Goal: Task Accomplishment & Management: Complete application form

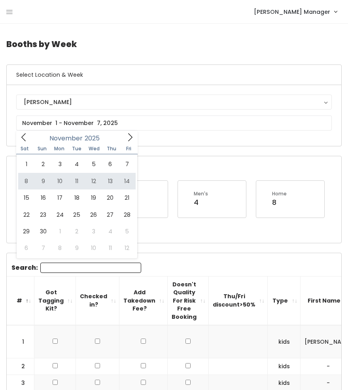
scroll to position [0, 149]
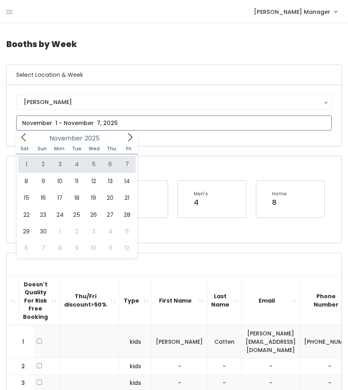
click at [27, 140] on icon at bounding box center [23, 137] width 9 height 9
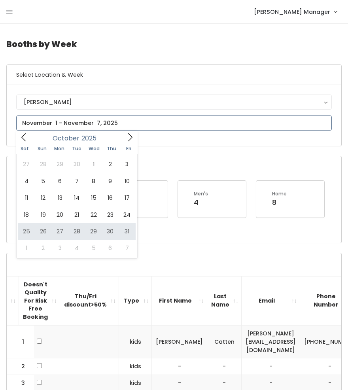
type input "October 25 to October 31"
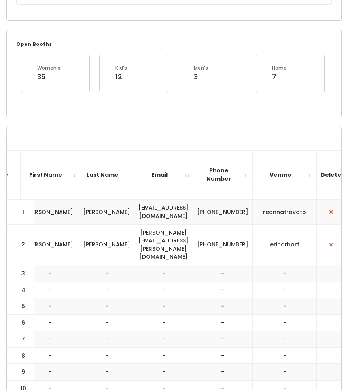
scroll to position [126, 0]
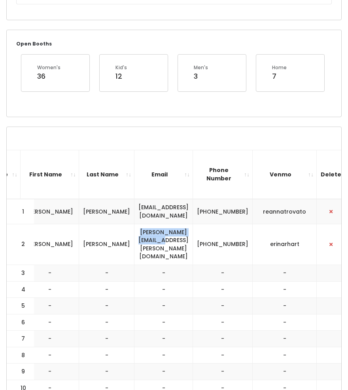
drag, startPoint x: 215, startPoint y: 239, endPoint x: 148, endPoint y: 232, distance: 66.8
click at [148, 232] on td "erin.arhart@gmail.com" at bounding box center [164, 244] width 59 height 41
copy td "erin.arhart@gmail.com"
drag, startPoint x: 261, startPoint y: 242, endPoint x: 236, endPoint y: 231, distance: 27.1
click at [236, 231] on td "(952) 237-5865" at bounding box center [223, 244] width 60 height 41
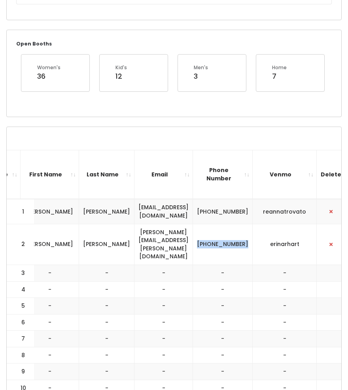
copy td "[PHONE_NUMBER]"
drag, startPoint x: 313, startPoint y: 236, endPoint x: 265, endPoint y: 240, distance: 47.2
click at [265, 240] on tr "2 kids Erin Arhart erin.arhart@gmail.com (952) 237-5865 erinarhart" at bounding box center [39, 244] width 625 height 41
copy tr "erinarhart"
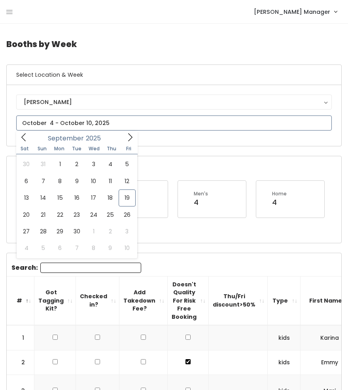
click at [121, 122] on input "text" at bounding box center [174, 123] width 316 height 15
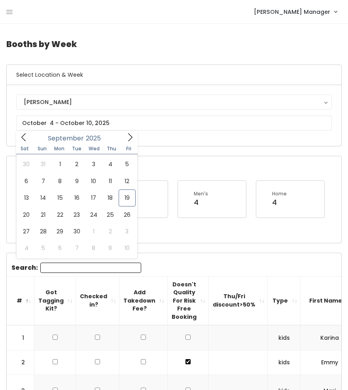
click at [159, 72] on h6 "Select Location & Week" at bounding box center [174, 75] width 335 height 20
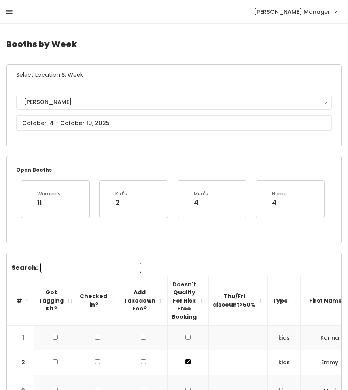
click at [11, 15] on icon at bounding box center [9, 12] width 6 height 7
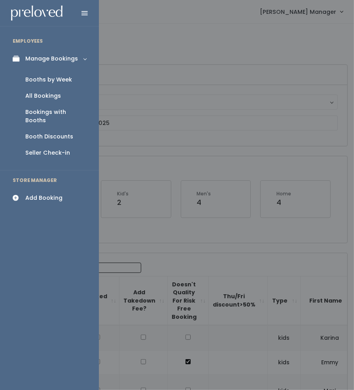
click at [32, 194] on div "Add Booking" at bounding box center [43, 198] width 37 height 8
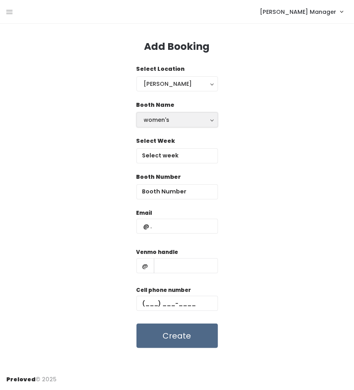
click at [169, 117] on div "women's" at bounding box center [177, 120] width 66 height 9
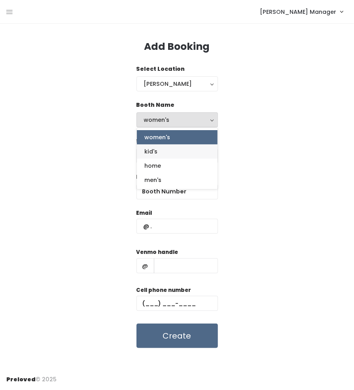
click at [171, 151] on link "kid's" at bounding box center [177, 151] width 81 height 14
select select "kids"
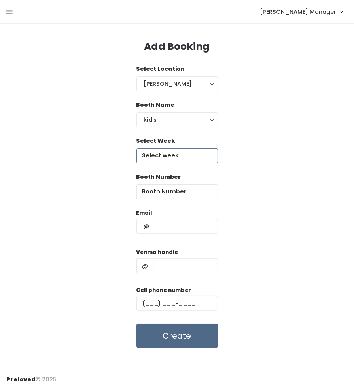
click at [171, 157] on input "text" at bounding box center [176, 155] width 81 height 15
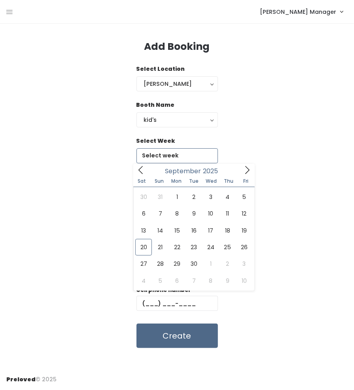
click at [248, 169] on icon at bounding box center [247, 170] width 9 height 9
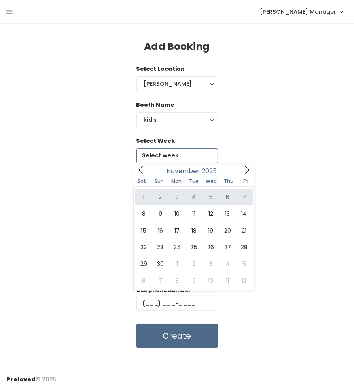
click at [142, 169] on icon at bounding box center [140, 170] width 9 height 9
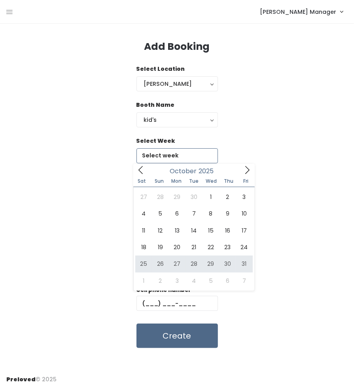
type input "October 25 to October 31"
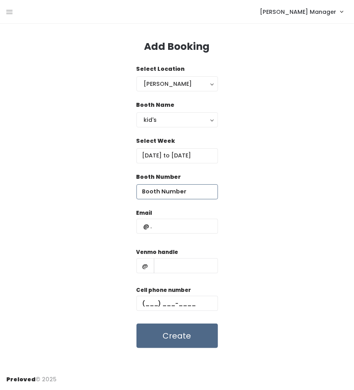
click at [174, 193] on input "number" at bounding box center [176, 191] width 81 height 15
type input "3"
click at [169, 223] on input "text" at bounding box center [176, 226] width 81 height 15
paste input "erin.arhart@gmail.com"
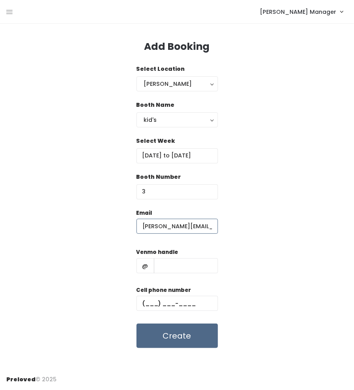
type input "erin.arhart@gmail.com"
click at [170, 297] on input "text" at bounding box center [176, 303] width 81 height 15
paste input "(952) 237-5865"
type input "(952) 237-5865"
click at [191, 264] on input "text" at bounding box center [186, 265] width 64 height 15
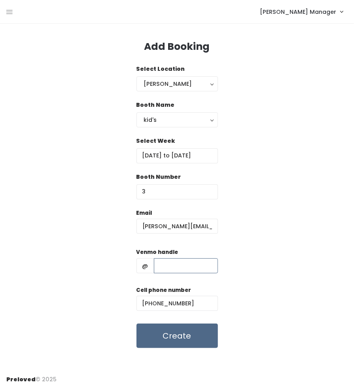
paste input "erinarhart"
click at [249, 269] on div "Email erin.arhart@gmail.com Venmo handle @ erinarhart Cell phone number (952) 2…" at bounding box center [176, 279] width 341 height 140
click at [168, 267] on input "erinarhart" at bounding box center [186, 265] width 64 height 15
type input "erinarhart"
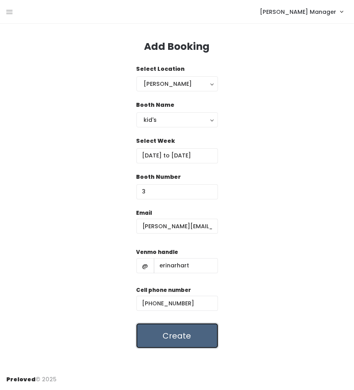
click at [187, 329] on button "Create" at bounding box center [176, 336] width 81 height 25
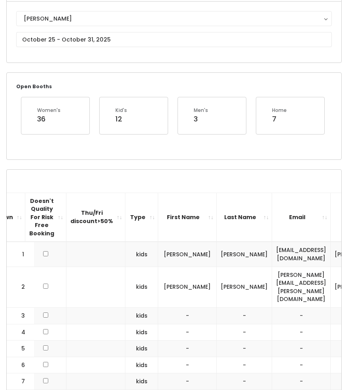
scroll to position [81, 0]
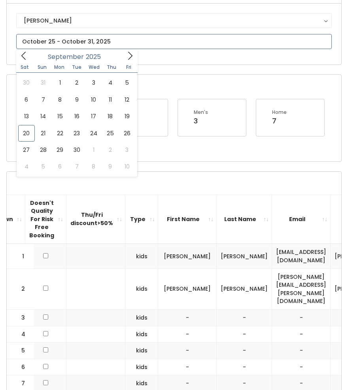
click at [72, 41] on input "text" at bounding box center [174, 41] width 316 height 15
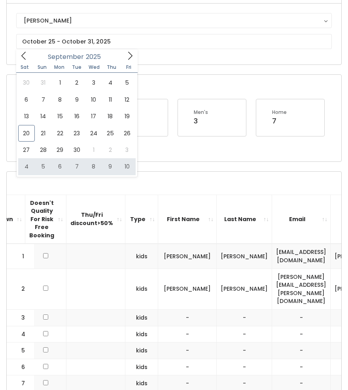
click at [125, 195] on th "Type" at bounding box center [141, 219] width 33 height 49
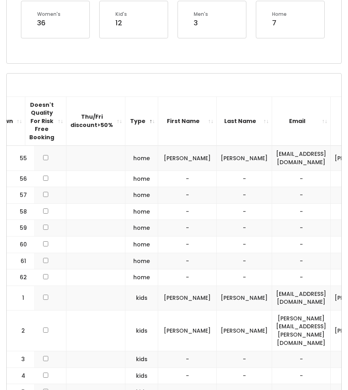
scroll to position [210, 0]
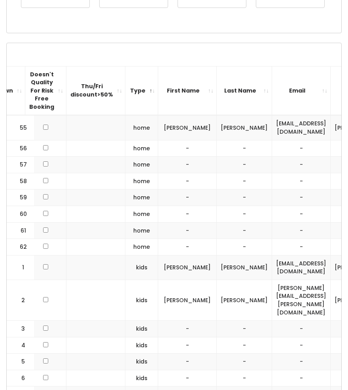
click at [38, 321] on td at bounding box center [45, 329] width 41 height 17
click at [43, 326] on input "checkbox" at bounding box center [45, 328] width 5 height 5
checkbox input "true"
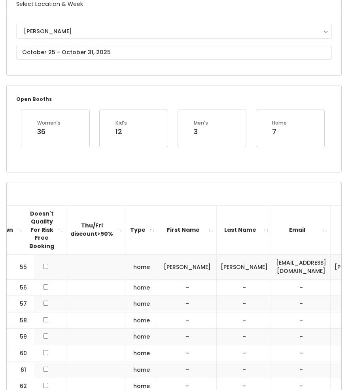
scroll to position [64, 0]
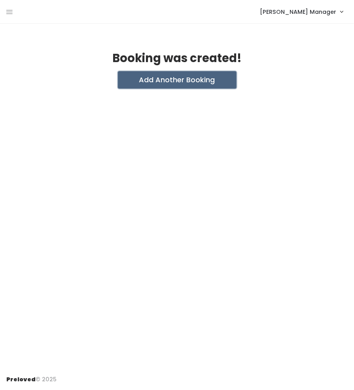
click at [180, 78] on button "Add Another Booking" at bounding box center [177, 79] width 119 height 17
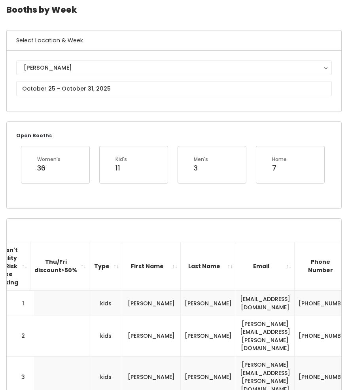
scroll to position [30, 0]
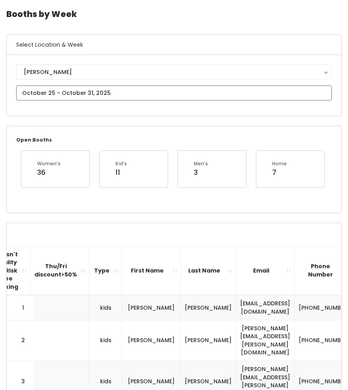
click at [74, 91] on input "text" at bounding box center [174, 92] width 316 height 15
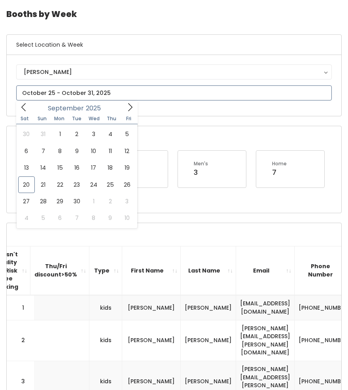
click at [130, 106] on icon at bounding box center [130, 107] width 9 height 9
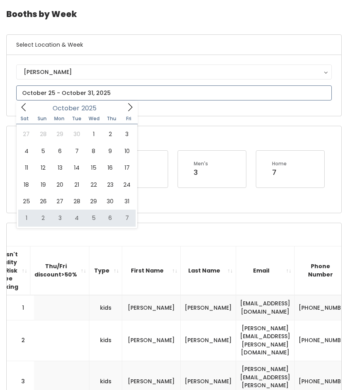
type input "November 1 to November 7"
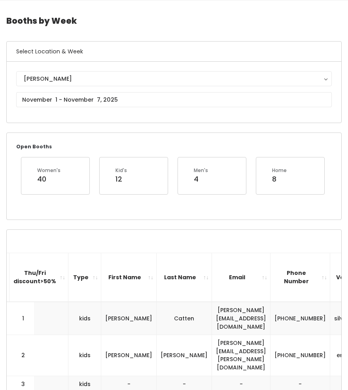
scroll to position [20, 0]
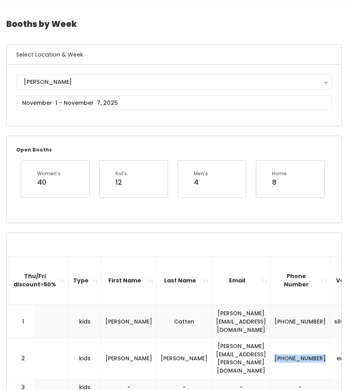
drag, startPoint x: 259, startPoint y: 348, endPoint x: 233, endPoint y: 337, distance: 28.0
click at [271, 338] on td "[PHONE_NUMBER]" at bounding box center [301, 358] width 60 height 41
copy td "[PHONE_NUMBER]"
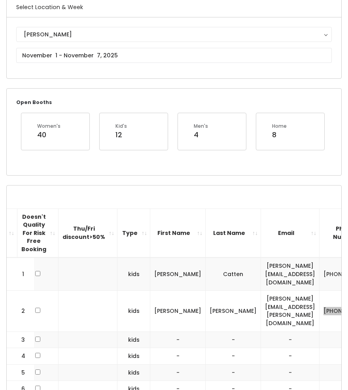
scroll to position [0, 150]
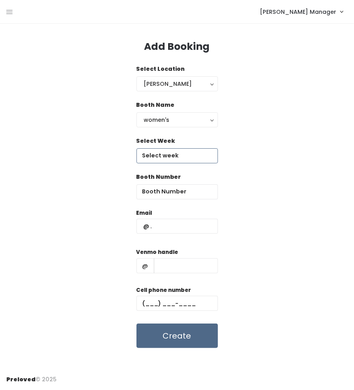
click at [167, 152] on input "text" at bounding box center [176, 155] width 81 height 15
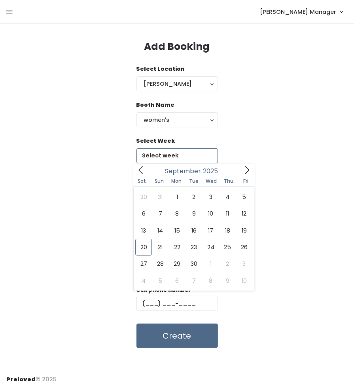
click at [243, 171] on icon at bounding box center [247, 170] width 9 height 9
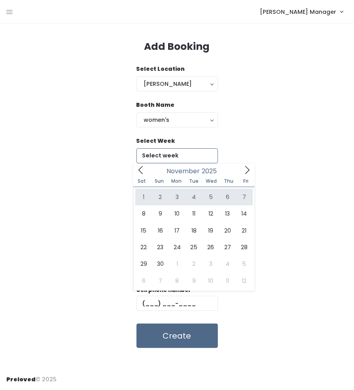
type input "[DATE] to [DATE]"
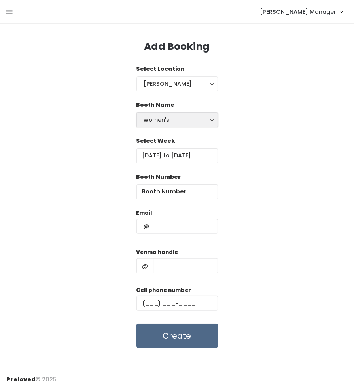
click at [180, 122] on div "women's" at bounding box center [177, 120] width 66 height 9
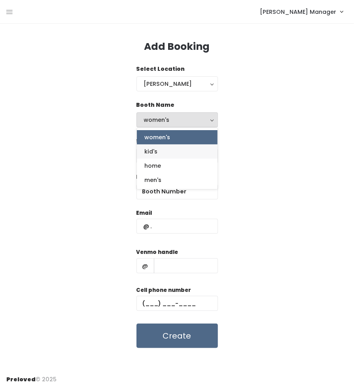
click at [174, 153] on link "kid's" at bounding box center [177, 151] width 81 height 14
select select "kids"
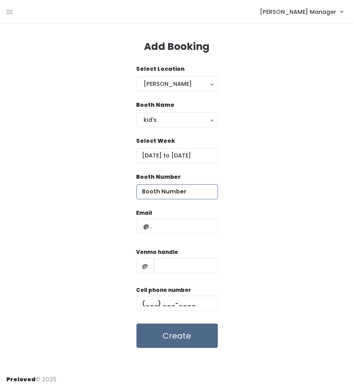
click at [181, 191] on input "number" at bounding box center [176, 191] width 81 height 15
type input "3"
click at [177, 230] on input "text" at bounding box center [176, 226] width 81 height 15
type input "[PERSON_NAME][EMAIL_ADDRESS][PERSON_NAME][DOMAIN_NAME]"
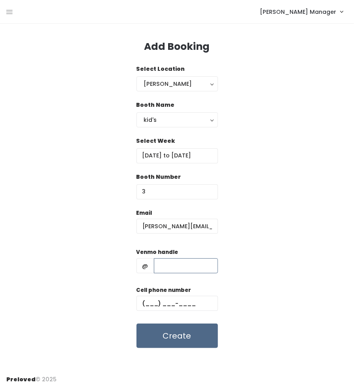
click at [193, 263] on input "text" at bounding box center [186, 265] width 64 height 15
type input "erinarhart"
click at [188, 300] on input "text" at bounding box center [176, 303] width 81 height 15
click at [173, 303] on input "text" at bounding box center [176, 303] width 81 height 15
paste input "[PHONE_NUMBER]"
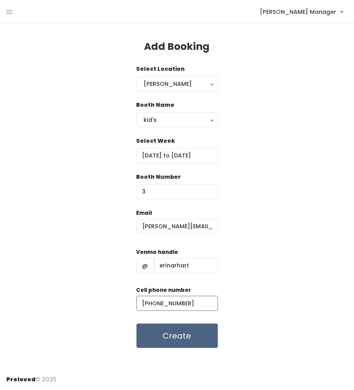
type input "[PHONE_NUMBER]"
click at [202, 333] on button "Create" at bounding box center [176, 336] width 81 height 25
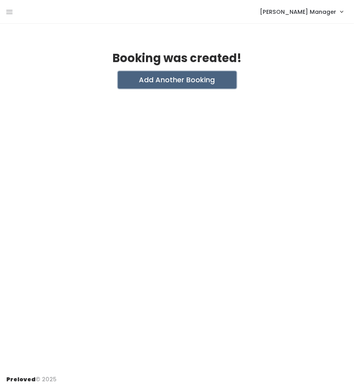
click at [192, 87] on button "Add Another Booking" at bounding box center [177, 79] width 119 height 17
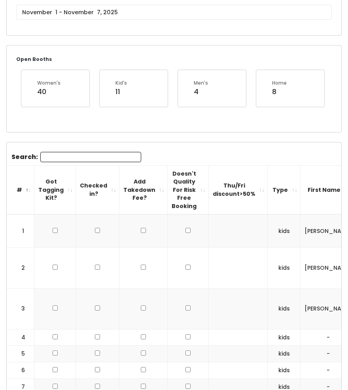
scroll to position [111, 0]
click at [186, 305] on input "checkbox" at bounding box center [188, 307] width 5 height 5
checkbox input "true"
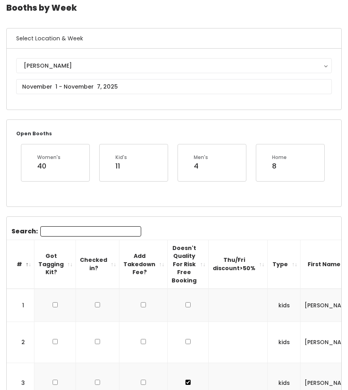
scroll to position [34, 0]
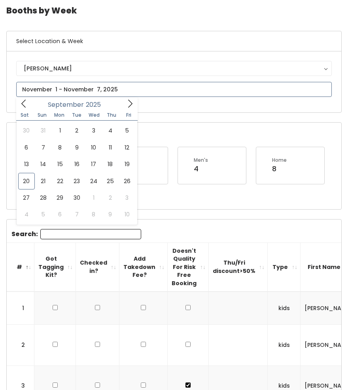
click at [78, 92] on input "text" at bounding box center [174, 89] width 316 height 15
click at [129, 108] on icon at bounding box center [130, 103] width 9 height 9
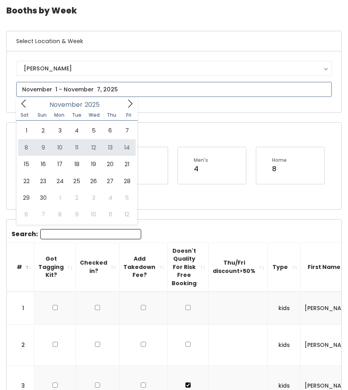
type input "November 8 to November 14"
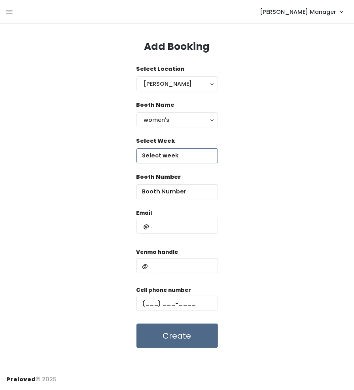
click at [161, 153] on input "text" at bounding box center [176, 155] width 81 height 15
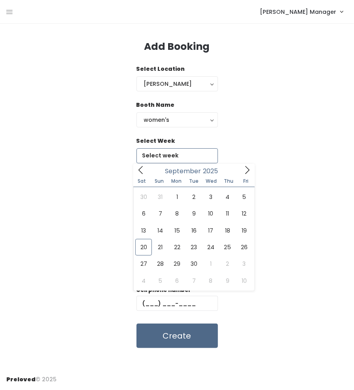
click at [246, 170] on icon at bounding box center [247, 170] width 9 height 9
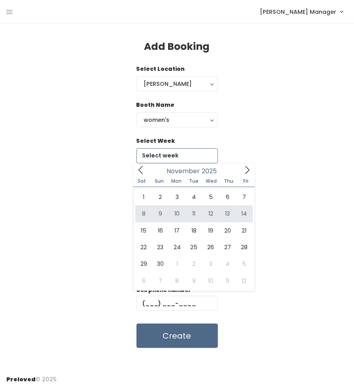
type input "November 8 to November 14"
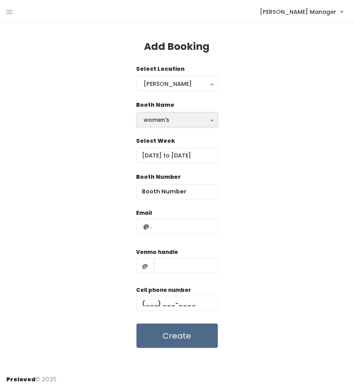
click at [195, 121] on div "women's" at bounding box center [177, 120] width 66 height 9
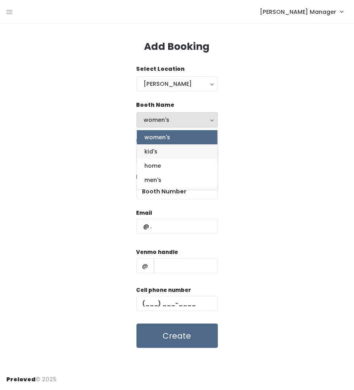
click at [182, 150] on link "kid's" at bounding box center [177, 151] width 81 height 14
select select "kids"
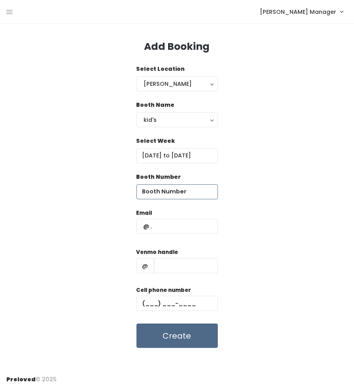
click at [176, 196] on input "number" at bounding box center [176, 191] width 81 height 15
type input "2"
click at [171, 231] on input "text" at bounding box center [176, 226] width 81 height 15
type input "[PERSON_NAME][EMAIL_ADDRESS][PERSON_NAME][DOMAIN_NAME]"
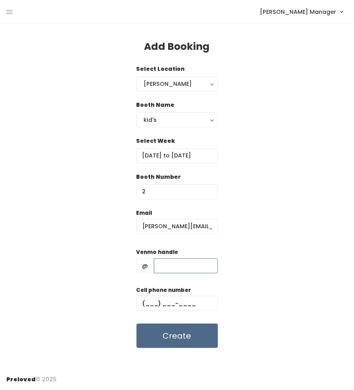
click at [171, 265] on input "text" at bounding box center [186, 265] width 64 height 15
type input "erinarhart"
click at [172, 302] on input "text" at bounding box center [176, 303] width 81 height 15
paste input "[PHONE_NUMBER]"
type input "[PHONE_NUMBER]"
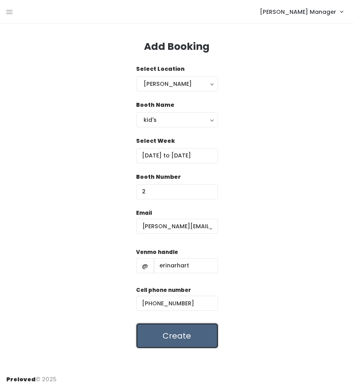
click at [200, 332] on button "Create" at bounding box center [176, 336] width 81 height 25
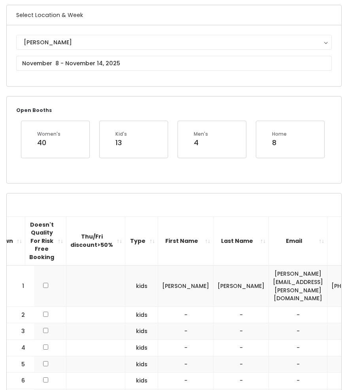
scroll to position [0, 143]
click at [42, 328] on input "checkbox" at bounding box center [44, 330] width 5 height 5
checkbox input "true"
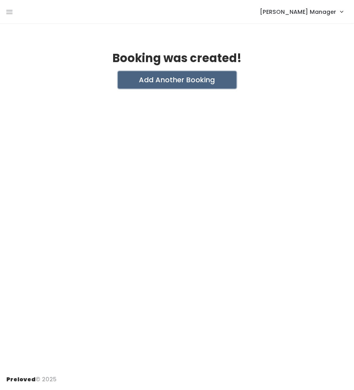
click at [192, 82] on button "Add Another Booking" at bounding box center [177, 79] width 119 height 17
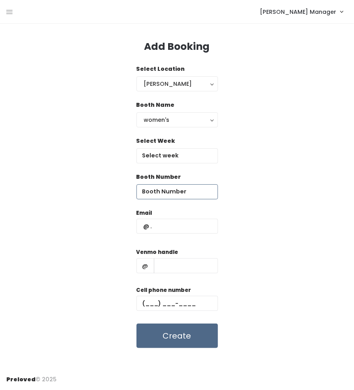
click at [180, 191] on input "number" at bounding box center [176, 191] width 81 height 15
type input "3"
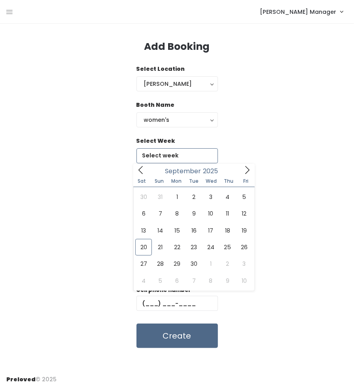
click at [177, 152] on input "text" at bounding box center [176, 155] width 81 height 15
click at [250, 171] on icon at bounding box center [247, 170] width 9 height 9
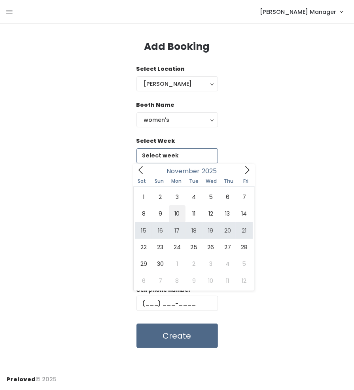
type input "November 8 to November 14"
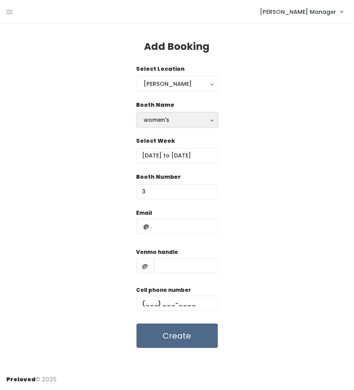
click at [180, 122] on div "women's" at bounding box center [177, 120] width 66 height 9
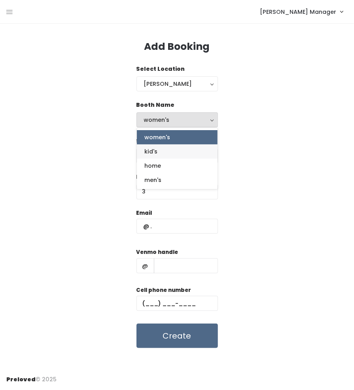
click at [163, 152] on link "kid's" at bounding box center [177, 151] width 81 height 14
select select "kids"
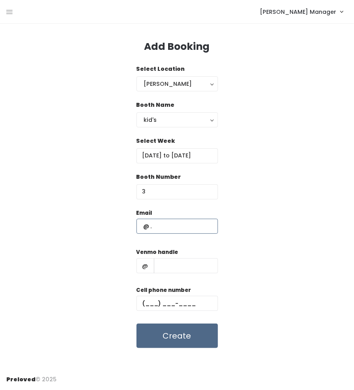
click at [172, 225] on input "text" at bounding box center [176, 226] width 81 height 15
type input "erin.arhart@gmail.com"
click at [172, 263] on input "text" at bounding box center [186, 265] width 64 height 15
type input "elizabethjensen208"
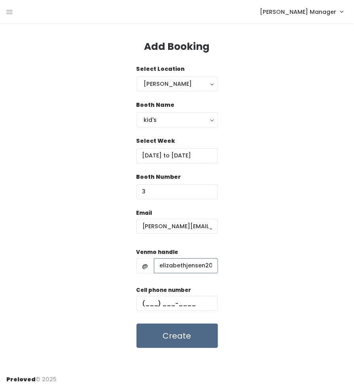
click at [182, 264] on input "elizabethjensen208" at bounding box center [186, 265] width 64 height 15
type input "erinarhart"
click at [176, 296] on div "Cell phone number" at bounding box center [176, 302] width 81 height 32
click at [174, 300] on input "text" at bounding box center [176, 303] width 81 height 15
paste input "[PHONE_NUMBER]"
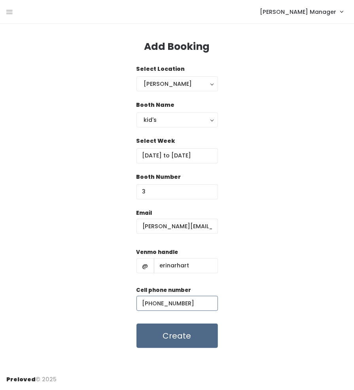
type input "(952) 237-5865"
click at [192, 341] on button "Create" at bounding box center [176, 336] width 81 height 25
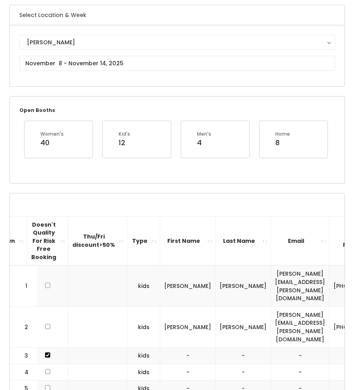
scroll to position [0, 196]
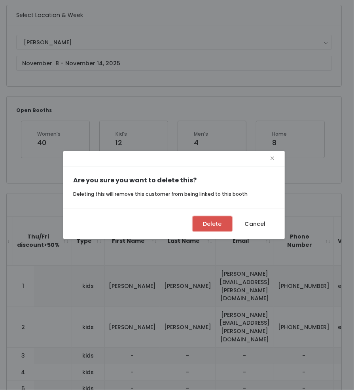
click at [214, 225] on button "Delete" at bounding box center [213, 223] width 40 height 15
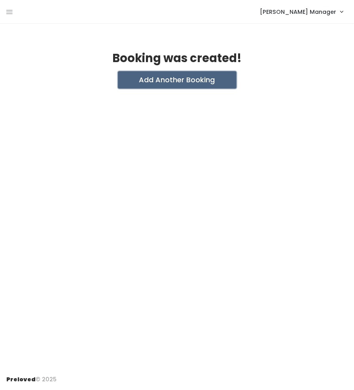
click at [165, 81] on button "Add Another Booking" at bounding box center [177, 79] width 119 height 17
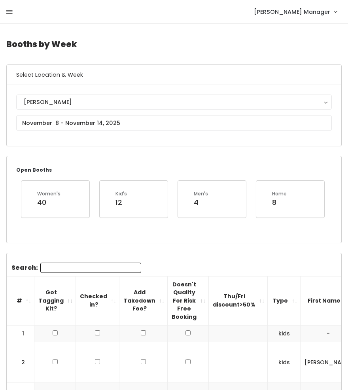
click at [9, 7] on link at bounding box center [9, 12] width 6 height 17
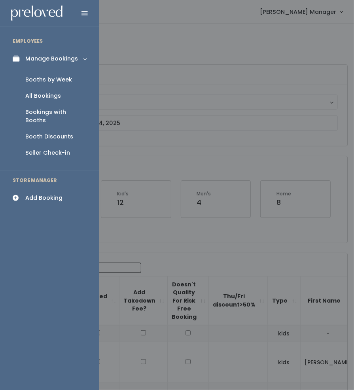
click at [41, 81] on div "Booths by Week" at bounding box center [48, 80] width 47 height 8
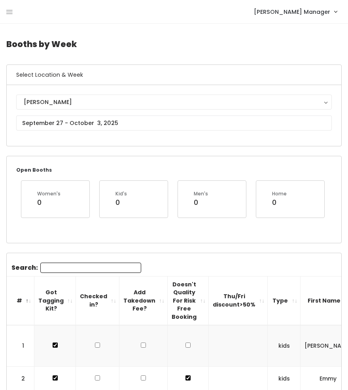
click at [14, 8] on div "[PERSON_NAME] Manager Admin Home My bookings Account settings Logout" at bounding box center [175, 11] width 339 height 17
click at [11, 14] on icon at bounding box center [9, 12] width 6 height 7
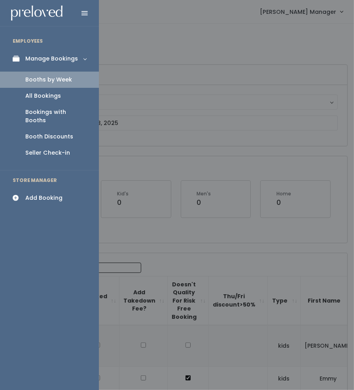
click at [39, 97] on div "All Bookings" at bounding box center [43, 96] width 36 height 8
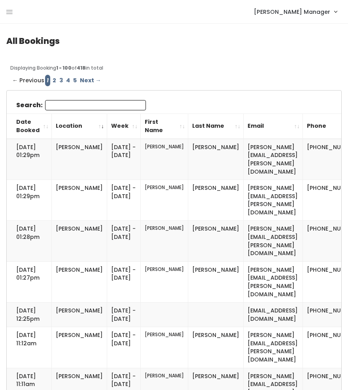
click at [61, 107] on input "Search:" at bounding box center [95, 105] width 101 height 10
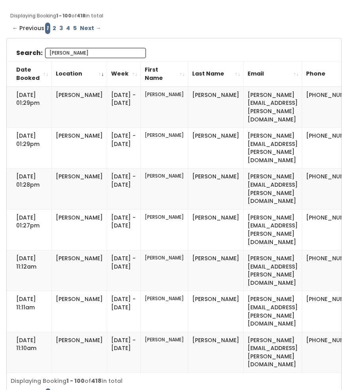
scroll to position [54, 0]
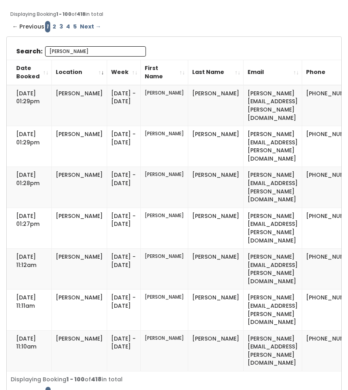
type input "[PERSON_NAME]"
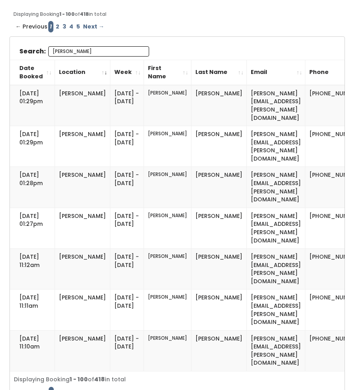
scroll to position [0, 0]
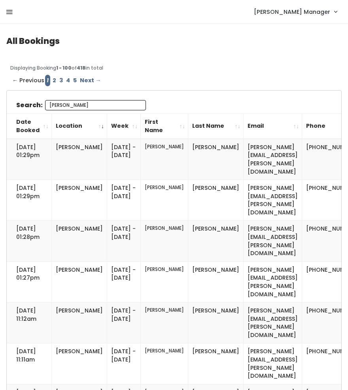
click at [8, 9] on icon at bounding box center [9, 12] width 6 height 7
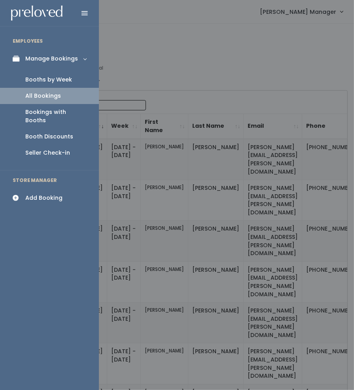
click at [34, 78] on div "Booths by Week" at bounding box center [48, 80] width 47 height 8
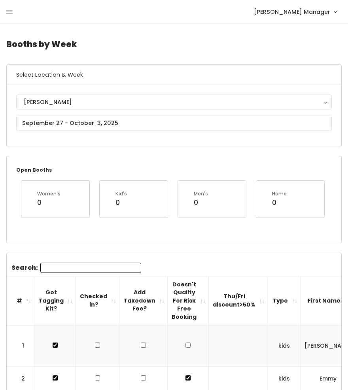
scroll to position [30, 0]
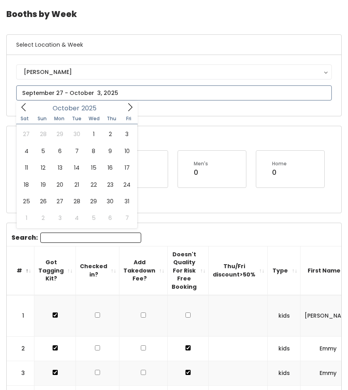
click at [131, 111] on icon at bounding box center [130, 107] width 9 height 9
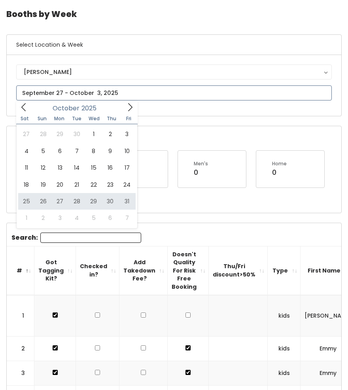
type input "October 25 to October 31"
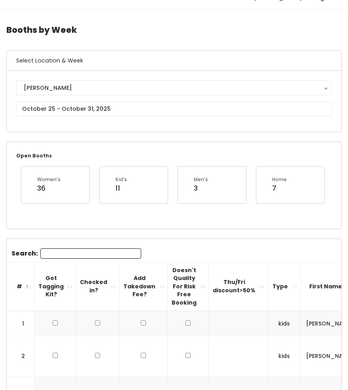
scroll to position [14, 0]
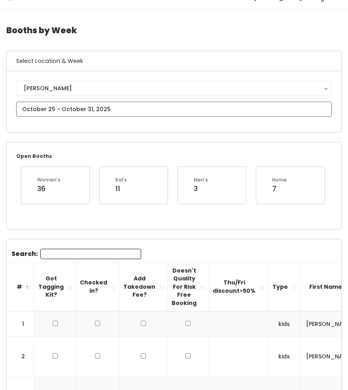
click at [79, 105] on input "text" at bounding box center [174, 109] width 316 height 15
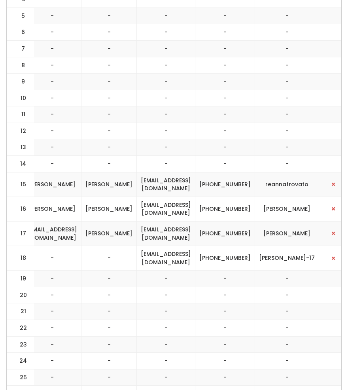
scroll to position [0, 290]
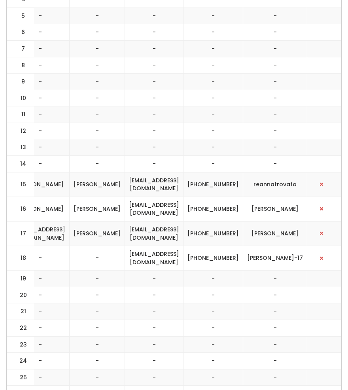
drag, startPoint x: 304, startPoint y: 228, endPoint x: 128, endPoint y: 220, distance: 176.3
click at [128, 246] on tr "18 womens - - [EMAIL_ADDRESS][DOMAIN_NAME] [PHONE_NUMBER] [PERSON_NAME]-17" at bounding box center [29, 258] width 625 height 25
copy tr "[EMAIL_ADDRESS][DOMAIN_NAME] [PHONE_NUMBER] [PERSON_NAME]-17"
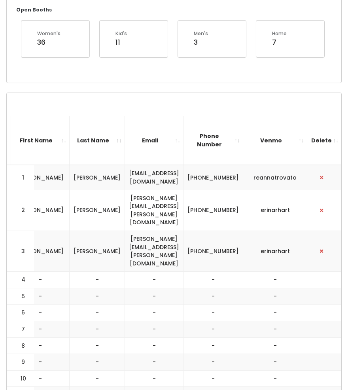
scroll to position [0, 0]
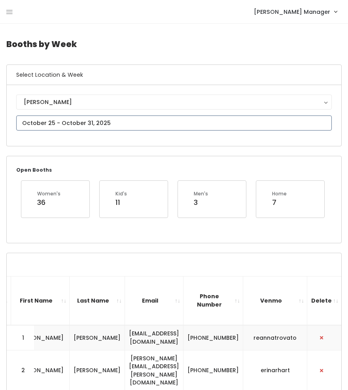
click at [43, 119] on input "text" at bounding box center [174, 123] width 316 height 15
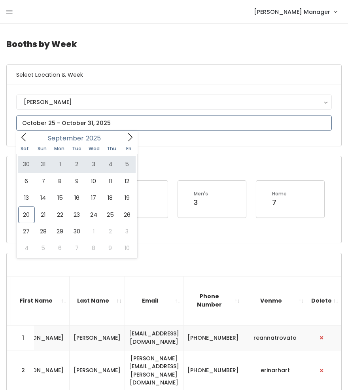
click at [132, 138] on icon at bounding box center [130, 137] width 9 height 9
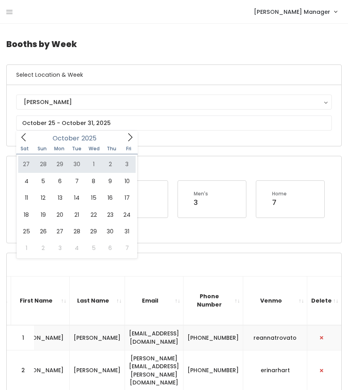
click at [128, 143] on div "Sat Sun Mon Tue Wed Thu Fri" at bounding box center [76, 148] width 121 height 11
click at [131, 141] on icon at bounding box center [130, 137] width 9 height 9
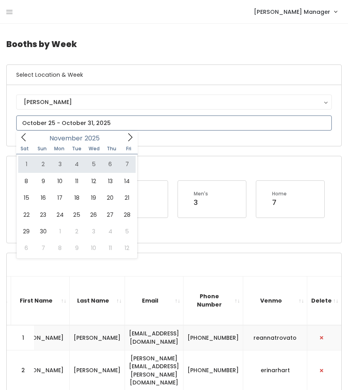
type input "[DATE] to [DATE]"
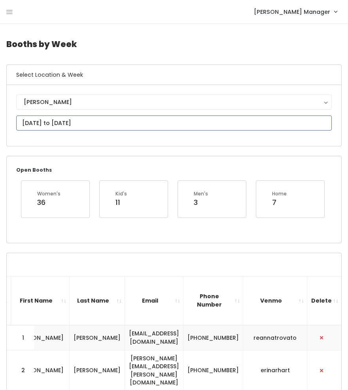
scroll to position [21, 0]
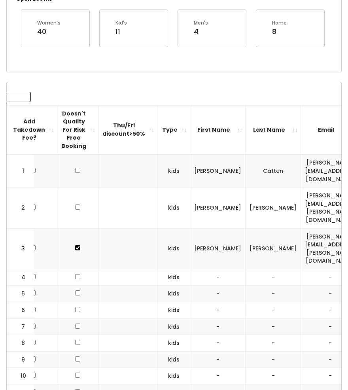
scroll to position [0, 123]
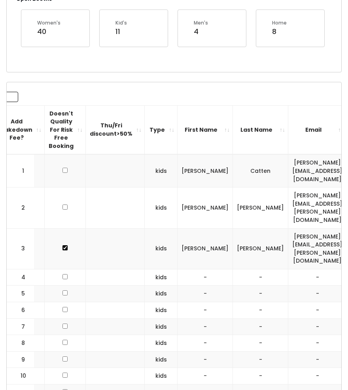
click at [63, 274] on input "checkbox" at bounding box center [65, 276] width 5 height 5
checkbox input "true"
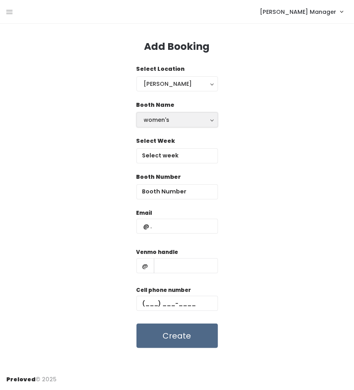
click at [167, 119] on div "women's" at bounding box center [177, 120] width 66 height 9
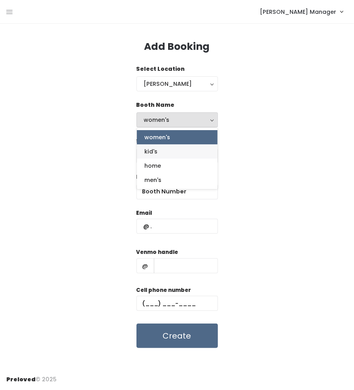
click at [159, 150] on link "kid's" at bounding box center [177, 151] width 81 height 14
select select "kids"
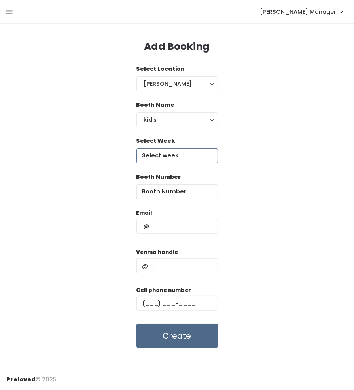
click at [159, 157] on input "text" at bounding box center [176, 155] width 81 height 15
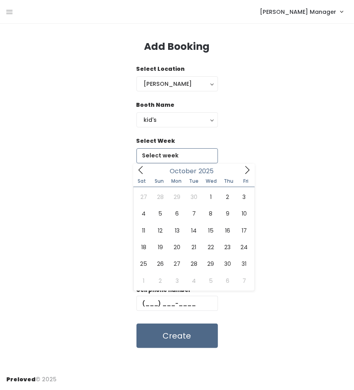
click at [243, 168] on icon at bounding box center [247, 170] width 9 height 9
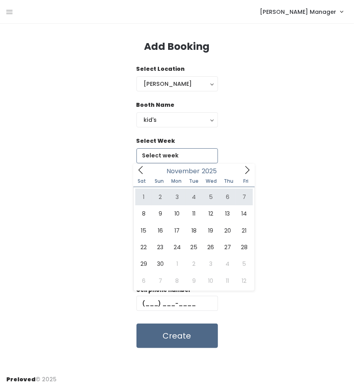
type input "November 1 to November 7"
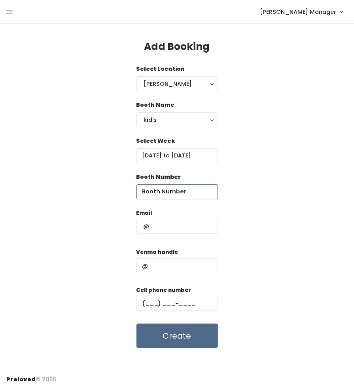
click at [176, 190] on input "number" at bounding box center [176, 191] width 81 height 15
type input "4"
click at [169, 229] on input "text" at bounding box center [176, 226] width 81 height 15
paste input "sabrinajenseninslc@gmail.com (385) 229-9397 sabrina-jensen-17"
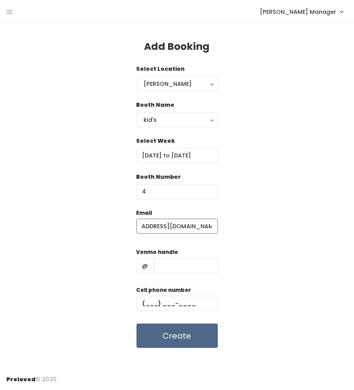
scroll to position [0, 20]
type input "sabrinajenseninslc@gmail.com"
click at [191, 266] on input "text" at bounding box center [186, 265] width 64 height 15
paste input "sabrinajenseninslc@gmail.com (385) 229-9397 sabrina-jensen-17"
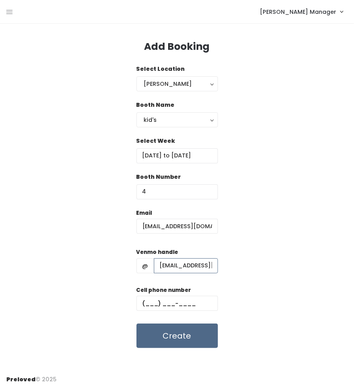
scroll to position [0, 141]
click at [161, 268] on input "sabrinajenseninslc@gmail.com (385) 229-9397 sabrina-jensen-17" at bounding box center [186, 265] width 64 height 15
type input "sabrina-jensen-17"
click at [184, 307] on input "text" at bounding box center [176, 303] width 81 height 15
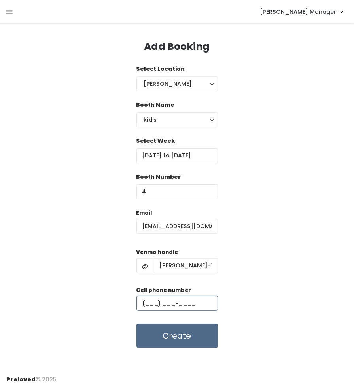
paste input "(385) 229-9397"
type input "(385) 229-9397"
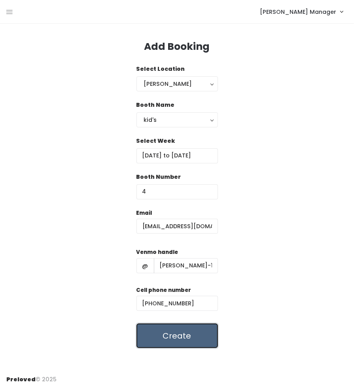
click at [171, 338] on button "Create" at bounding box center [176, 336] width 81 height 25
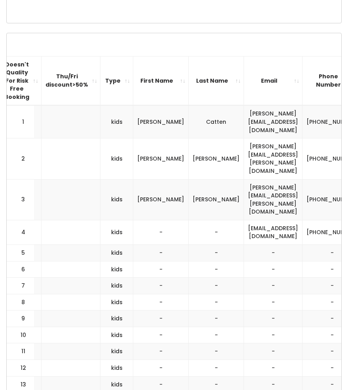
scroll to position [0, 119]
